Goal: Task Accomplishment & Management: Use online tool/utility

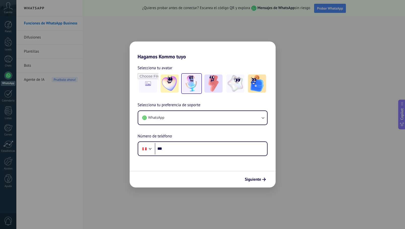
click at [191, 88] on img at bounding box center [191, 83] width 18 height 18
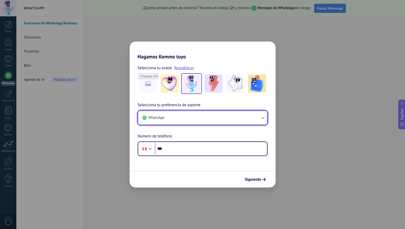
click at [185, 117] on button "WhatsApp" at bounding box center [202, 118] width 129 height 14
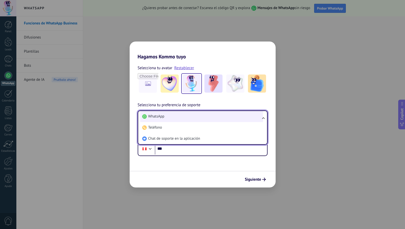
click at [185, 116] on li "WhatsApp" at bounding box center [201, 116] width 123 height 11
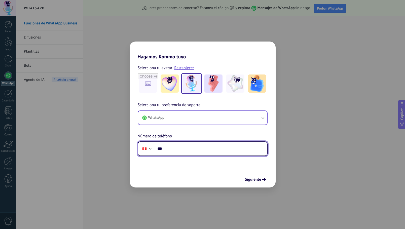
click at [172, 149] on input "***" at bounding box center [211, 149] width 112 height 12
type input "**********"
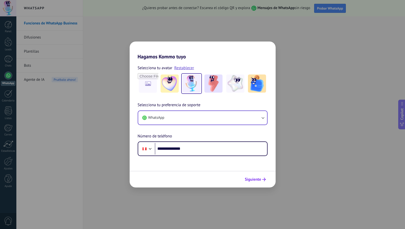
click at [251, 180] on span "Siguiente" at bounding box center [253, 180] width 16 height 4
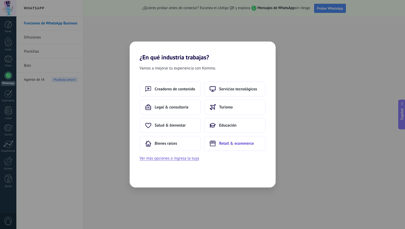
click at [223, 146] on span "Retail & ecommerce" at bounding box center [236, 143] width 35 height 5
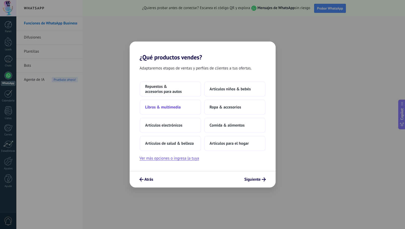
click at [180, 107] on span "Libros & multimedia" at bounding box center [162, 107] width 35 height 5
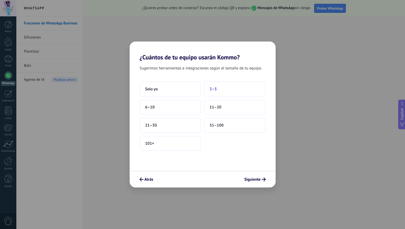
click at [211, 91] on span "2–5" at bounding box center [213, 89] width 7 height 5
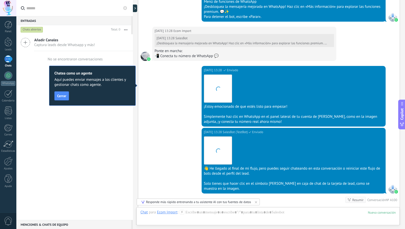
scroll to position [715, 0]
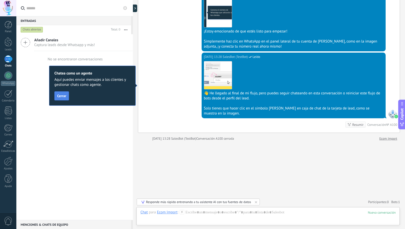
click at [61, 97] on span "Cerrar" at bounding box center [61, 96] width 9 height 4
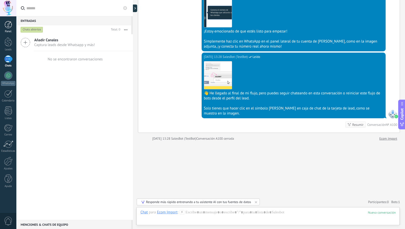
click at [7, 23] on div at bounding box center [9, 25] width 8 height 8
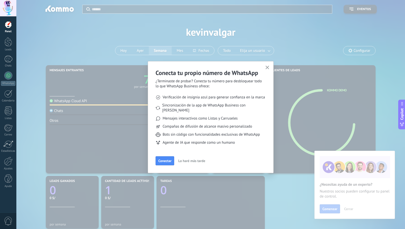
click at [192, 159] on span "Lo haré más tarde" at bounding box center [191, 161] width 27 height 4
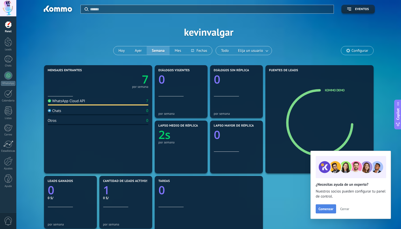
click at [333, 209] on span "Comenzar" at bounding box center [325, 209] width 15 height 4
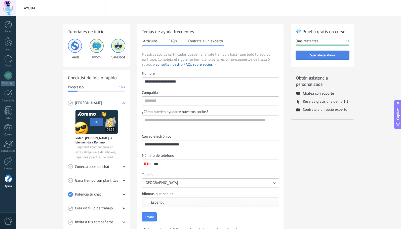
click at [314, 56] on span "Suscríbete ahora" at bounding box center [322, 55] width 25 height 4
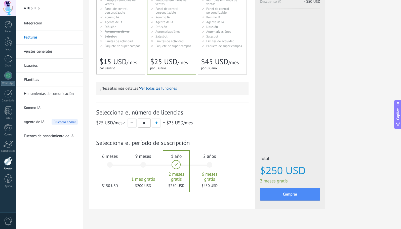
scroll to position [93, 0]
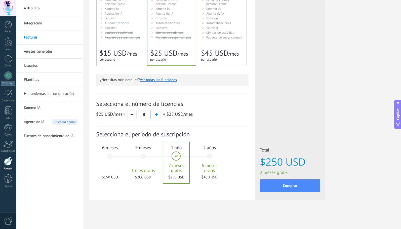
click at [110, 156] on div "6 meses $150 USD" at bounding box center [109, 158] width 27 height 35
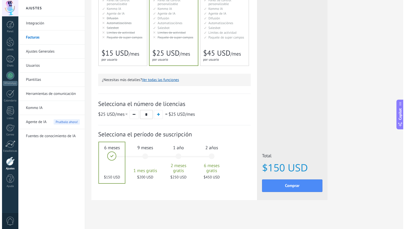
scroll to position [68, 0]
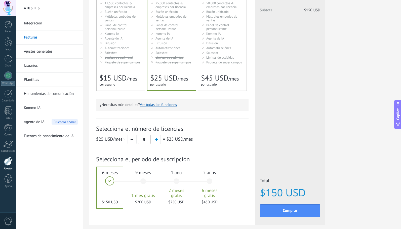
click at [159, 104] on button "Ver todas las funciones" at bounding box center [158, 104] width 37 height 5
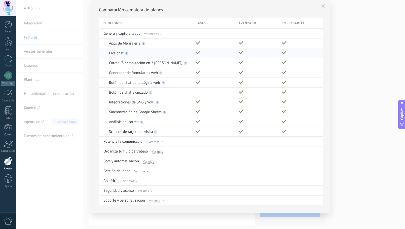
scroll to position [18, 0]
click at [161, 143] on div at bounding box center [162, 142] width 2 height 2
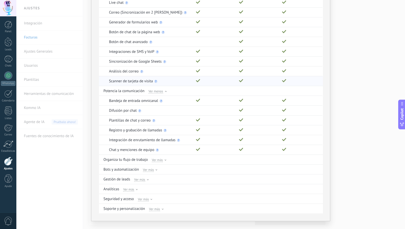
scroll to position [76, 0]
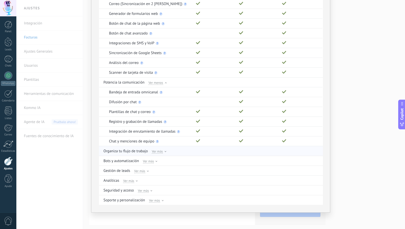
click at [163, 151] on div "Ver más" at bounding box center [159, 151] width 15 height 5
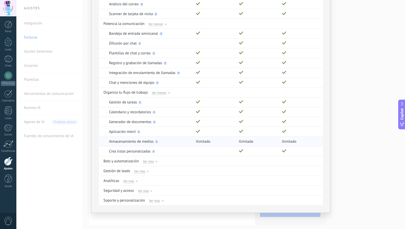
scroll to position [135, 0]
click at [155, 162] on div at bounding box center [156, 162] width 2 height 2
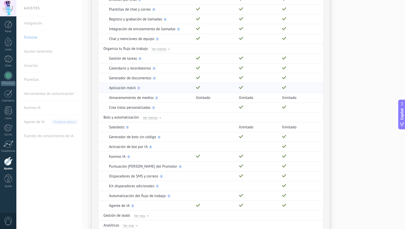
scroll to position [186, 0]
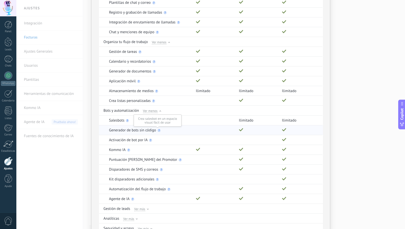
click at [157, 131] on use at bounding box center [158, 130] width 3 height 3
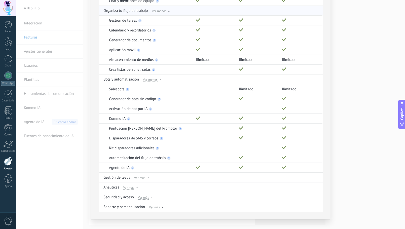
scroll to position [224, 0]
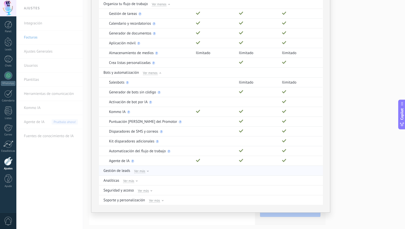
click at [143, 173] on span "Ver más" at bounding box center [139, 171] width 11 height 5
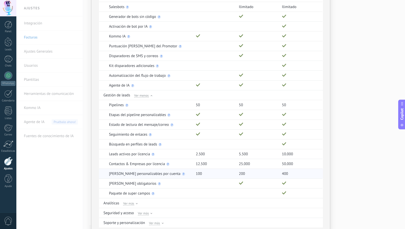
scroll to position [322, 0]
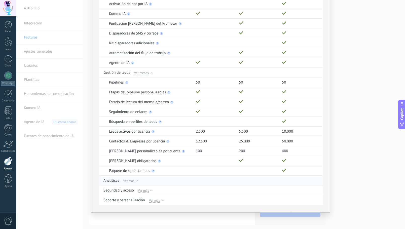
click at [131, 181] on span "Ver más" at bounding box center [128, 180] width 11 height 5
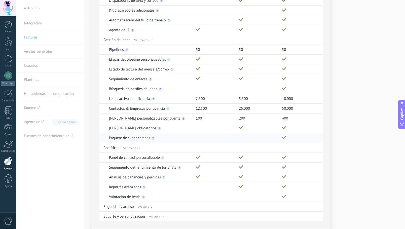
scroll to position [371, 0]
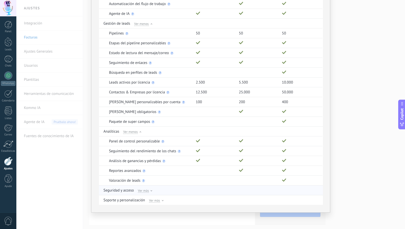
click at [144, 190] on span "Ver más" at bounding box center [143, 190] width 11 height 5
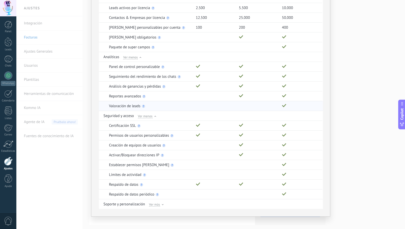
scroll to position [449, 0]
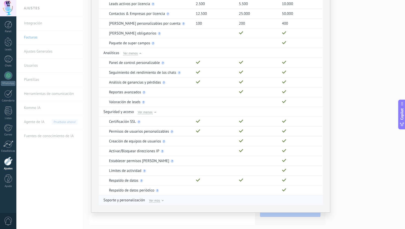
click at [155, 201] on span "Ver más" at bounding box center [154, 200] width 11 height 5
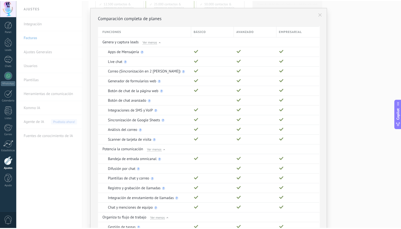
scroll to position [0, 0]
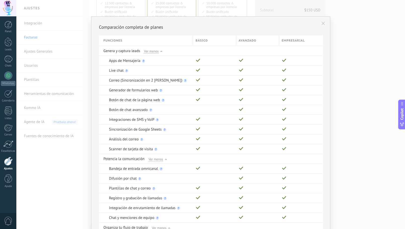
click at [322, 25] on icon at bounding box center [323, 24] width 4 height 4
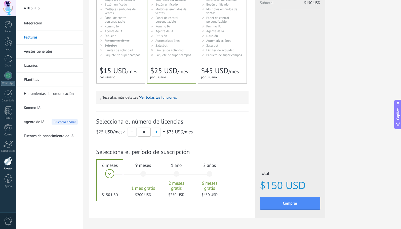
scroll to position [93, 0]
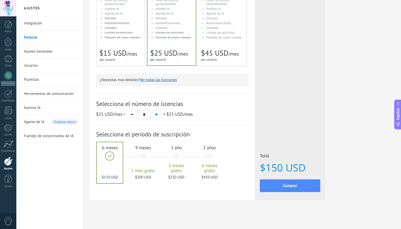
click at [155, 115] on span "button" at bounding box center [156, 114] width 3 height 3
click at [132, 117] on button "button" at bounding box center [132, 114] width 9 height 9
click at [159, 114] on button "button" at bounding box center [156, 114] width 9 height 9
click at [131, 115] on button "button" at bounding box center [132, 114] width 9 height 9
type input "*"
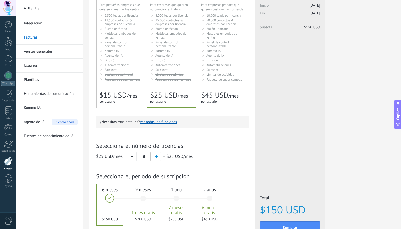
scroll to position [0, 0]
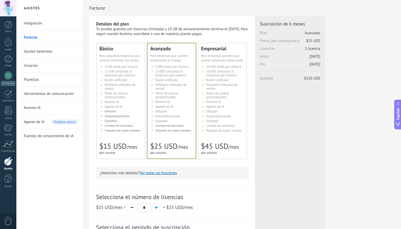
click at [48, 53] on link "Ajustes Generales" at bounding box center [51, 52] width 54 height 14
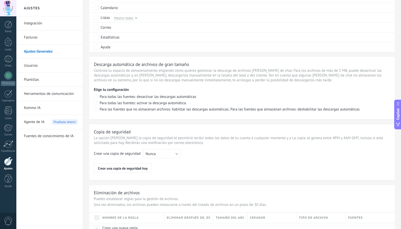
scroll to position [325, 0]
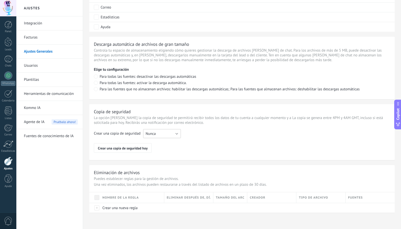
click at [168, 131] on button "Nunca" at bounding box center [162, 133] width 38 height 9
click at [166, 131] on li "Nunca" at bounding box center [160, 133] width 40 height 9
click at [39, 65] on link "Usuarios" at bounding box center [51, 66] width 54 height 14
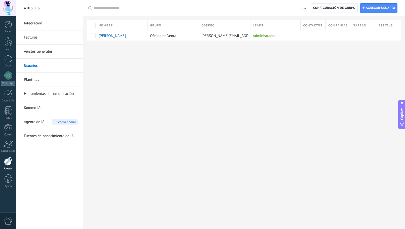
click at [348, 9] on span "Configuración de grupo" at bounding box center [334, 8] width 42 height 9
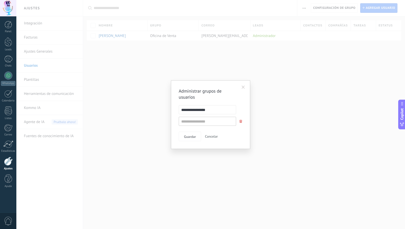
click at [243, 86] on span at bounding box center [242, 88] width 3 height 4
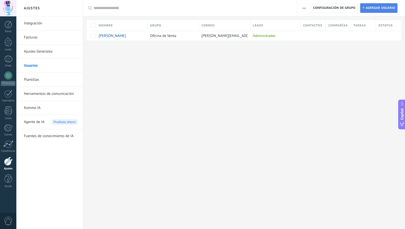
click at [389, 8] on span "Agregar usuario" at bounding box center [379, 8] width 29 height 9
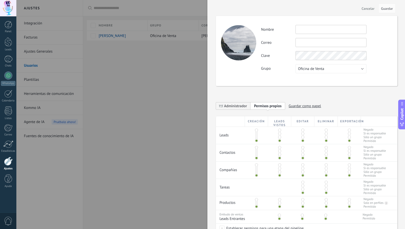
click at [365, 11] on button "Cancelar" at bounding box center [367, 8] width 17 height 8
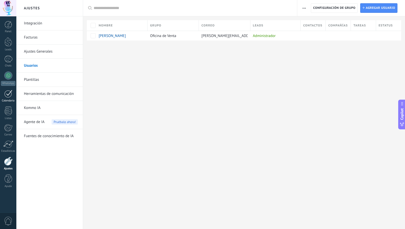
click at [12, 95] on div at bounding box center [8, 94] width 8 height 8
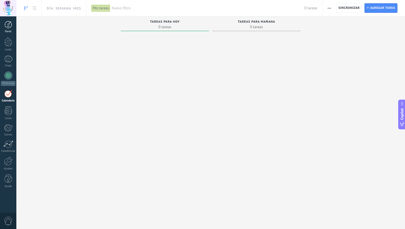
click at [11, 26] on div at bounding box center [9, 25] width 8 height 8
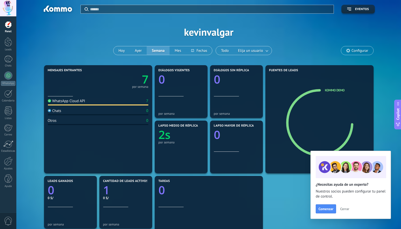
click at [347, 209] on span "Cerrar" at bounding box center [344, 209] width 9 height 4
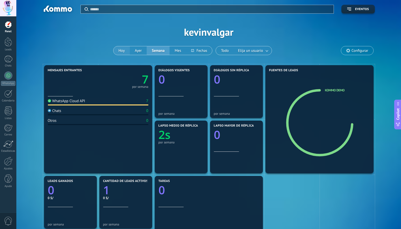
click at [119, 52] on button "Hoy" at bounding box center [121, 50] width 16 height 9
click at [9, 26] on div at bounding box center [9, 25] width 8 height 8
click at [10, 45] on div at bounding box center [9, 41] width 8 height 9
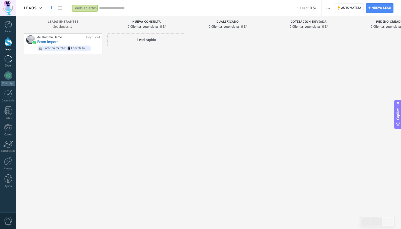
click at [10, 61] on div at bounding box center [8, 58] width 8 height 7
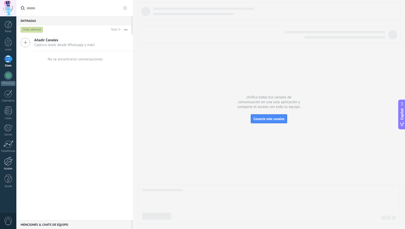
click at [10, 167] on link "Ajustes" at bounding box center [8, 164] width 16 height 14
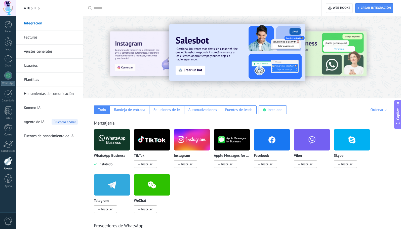
click at [108, 9] on input "text" at bounding box center [204, 8] width 221 height 5
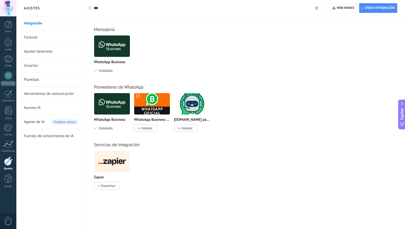
type input "***"
click at [317, 8] on span at bounding box center [316, 8] width 3 height 3
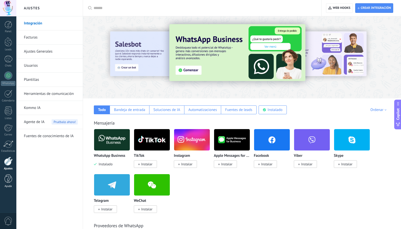
click at [7, 179] on div at bounding box center [9, 178] width 8 height 9
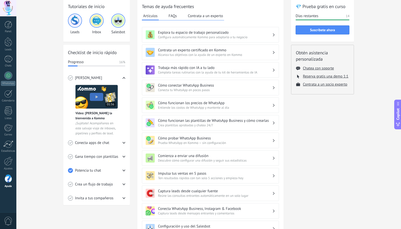
scroll to position [50, 0]
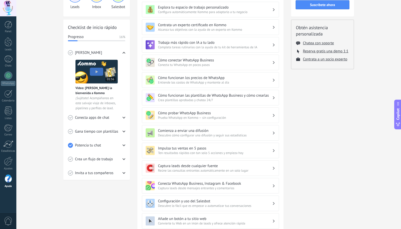
click at [195, 78] on h3 "Cómo funcionan los precios de WhatsApp" at bounding box center [215, 77] width 114 height 5
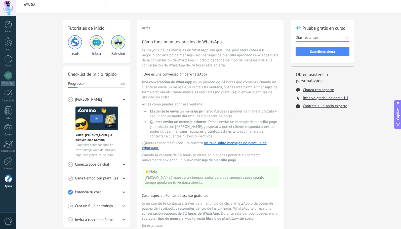
scroll to position [0, 0]
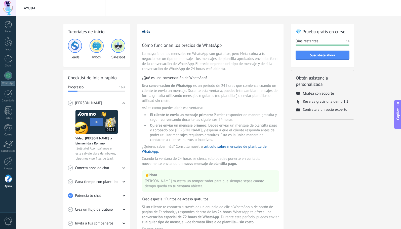
click at [144, 33] on button "Atrás" at bounding box center [146, 31] width 8 height 5
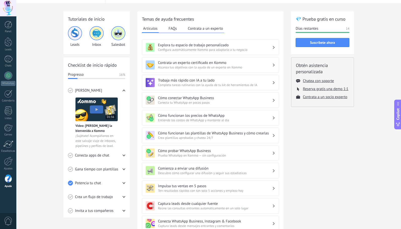
scroll to position [25, 0]
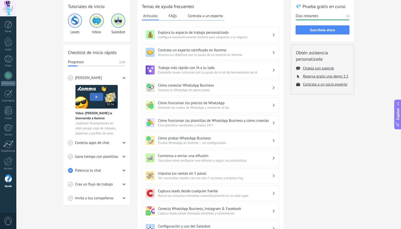
click at [187, 140] on h3 "Cómo probar WhatsApp Business" at bounding box center [215, 138] width 114 height 5
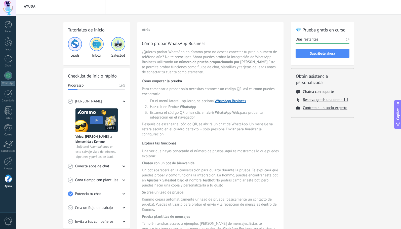
scroll to position [0, 0]
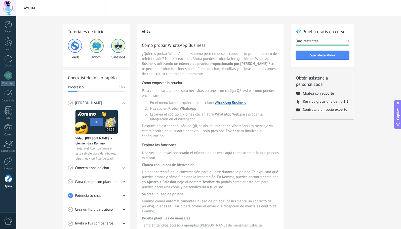
click at [144, 33] on button "Atrás" at bounding box center [146, 31] width 8 height 5
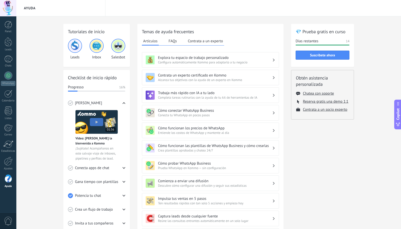
click at [185, 109] on h3 "Cómo conectar WhatsApp Business" at bounding box center [215, 110] width 114 height 5
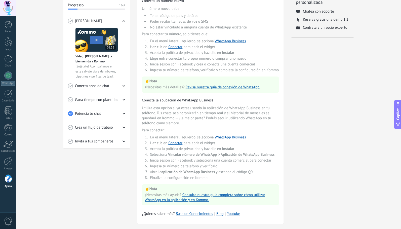
scroll to position [91, 0]
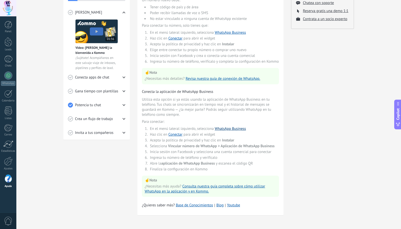
click at [222, 129] on link "WhatsApp Business" at bounding box center [230, 128] width 31 height 5
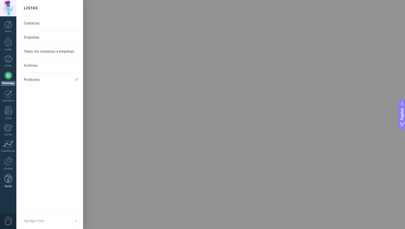
click at [10, 180] on div at bounding box center [9, 178] width 8 height 9
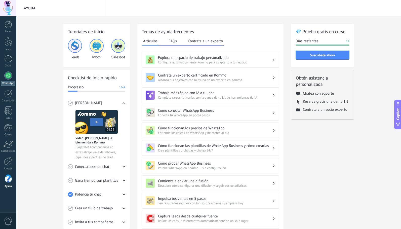
click at [10, 77] on div at bounding box center [8, 75] width 8 height 8
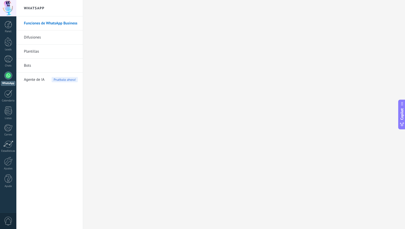
click at [43, 39] on link "Difusiones" at bounding box center [51, 37] width 54 height 14
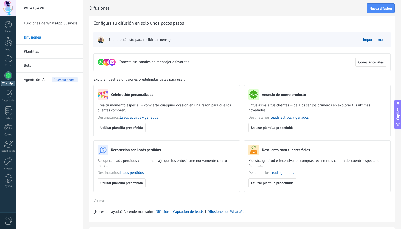
click at [32, 52] on link "Plantillas" at bounding box center [51, 52] width 54 height 14
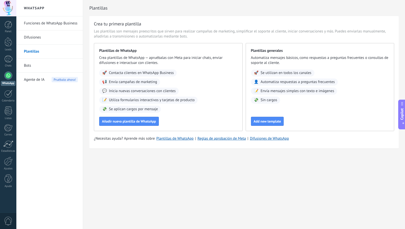
click at [28, 68] on link "Bots" at bounding box center [51, 66] width 54 height 14
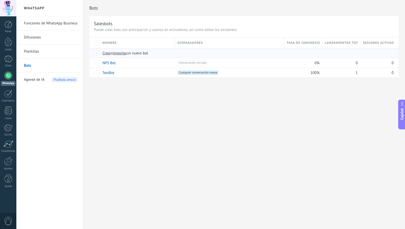
click at [108, 54] on span "Crear" at bounding box center [106, 53] width 9 height 5
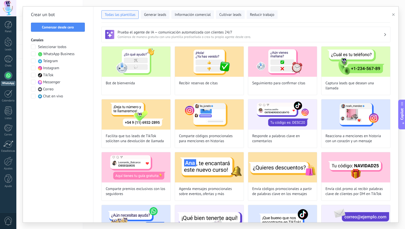
click at [34, 54] on span at bounding box center [33, 54] width 5 height 5
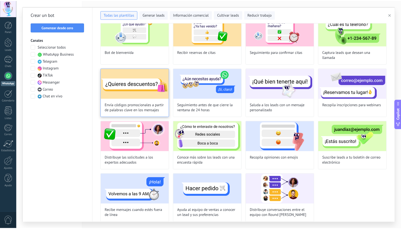
scroll to position [35, 0]
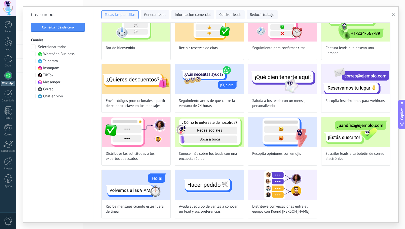
click at [10, 75] on div at bounding box center [8, 75] width 8 height 8
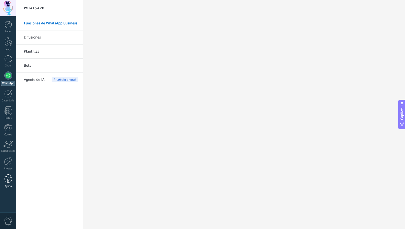
click at [5, 178] on div at bounding box center [9, 178] width 8 height 9
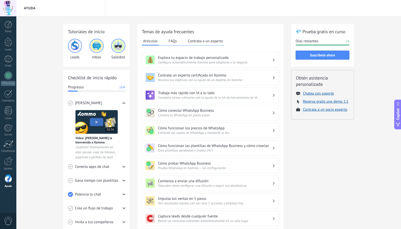
click at [188, 115] on span "Conecta tu WhatsApp en pocos pasos" at bounding box center [215, 115] width 114 height 4
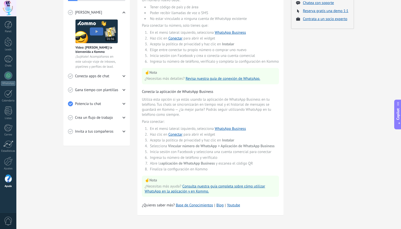
scroll to position [91, 0]
